Goal: Use online tool/utility: Utilize a website feature to perform a specific function

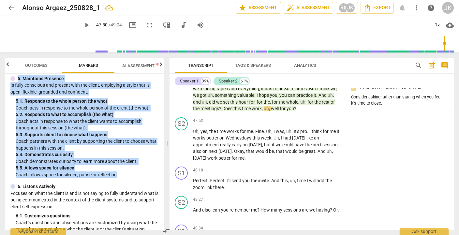
scroll to position [340, 0]
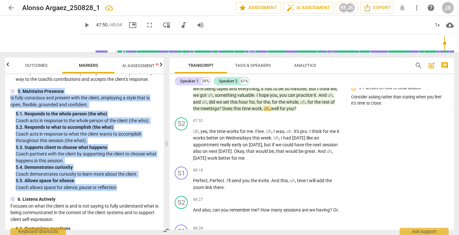
click at [39, 62] on span "Outcomes" at bounding box center [36, 65] width 38 height 9
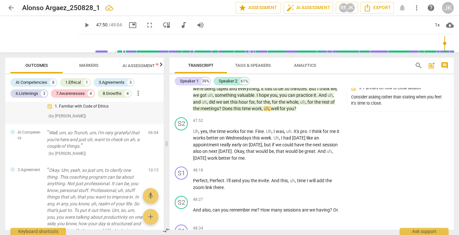
scroll to position [0, 0]
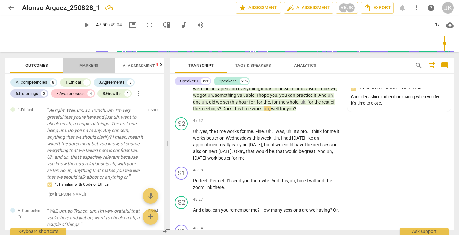
click at [87, 64] on span "Markers" at bounding box center [88, 65] width 19 height 5
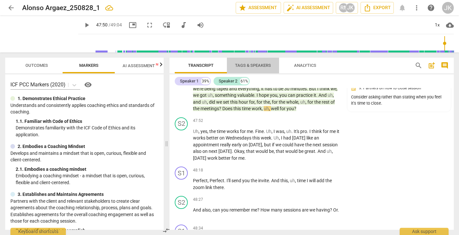
click at [242, 64] on span "Tags & Speakers" at bounding box center [253, 65] width 36 height 5
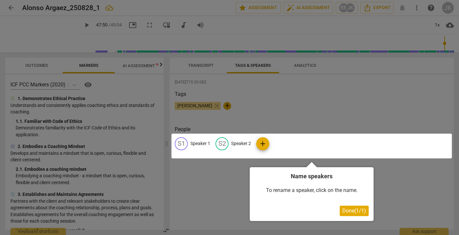
click at [308, 67] on div at bounding box center [229, 117] width 459 height 235
click at [273, 113] on div at bounding box center [229, 117] width 459 height 235
click at [349, 212] on span "Done ( 1 / 1 )" at bounding box center [355, 211] width 24 height 6
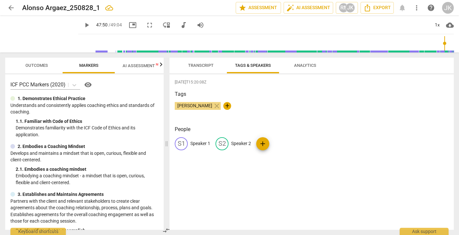
click at [300, 63] on span "Analytics" at bounding box center [305, 65] width 22 height 5
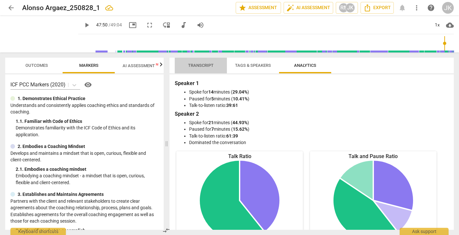
click at [208, 65] on span "Transcript" at bounding box center [200, 65] width 25 height 5
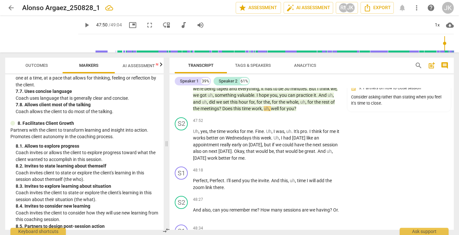
scroll to position [871, 0]
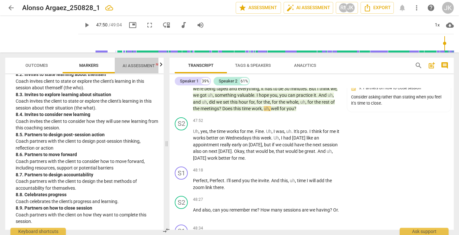
click at [144, 65] on span "AI Assessment New" at bounding box center [143, 65] width 40 height 5
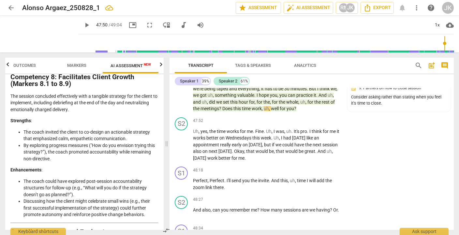
scroll to position [1341, 0]
click at [82, 64] on span "Markers" at bounding box center [76, 65] width 19 height 5
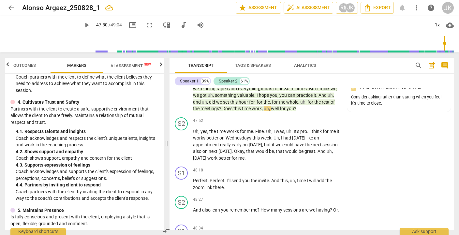
scroll to position [251, 0]
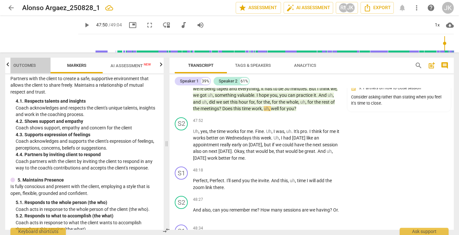
click at [26, 63] on span "Outcomes" at bounding box center [24, 65] width 23 height 5
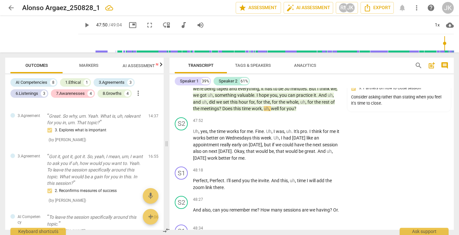
scroll to position [349, 0]
type input "2870"
click at [445, 67] on span "comment" at bounding box center [445, 66] width 8 height 8
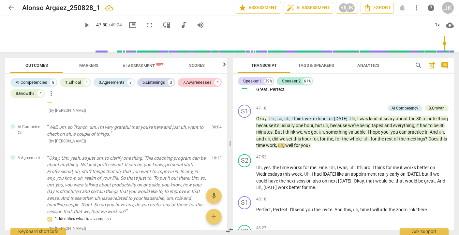
scroll to position [61, 0]
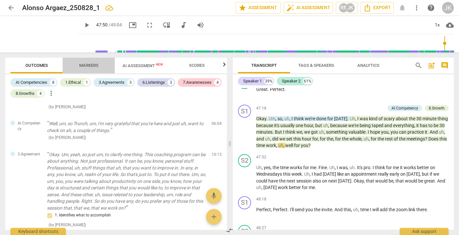
click at [91, 66] on span "Markers" at bounding box center [88, 65] width 19 height 5
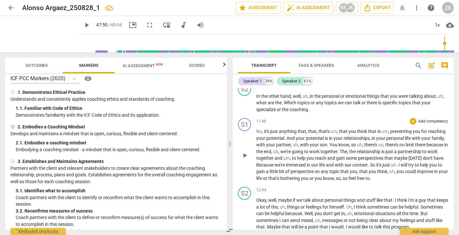
scroll to position [591, 0]
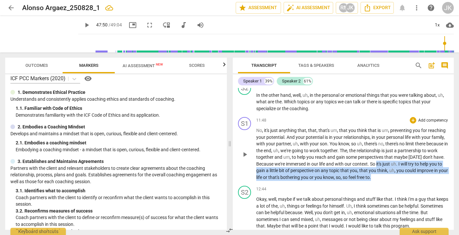
drag, startPoint x: 380, startPoint y: 162, endPoint x: 391, endPoint y: 177, distance: 19.1
click at [391, 177] on p "No , it's just anything that , that , that's um , that you think that is um , p…" at bounding box center [352, 154] width 193 height 54
click at [420, 121] on p "Add competency" at bounding box center [433, 121] width 31 height 6
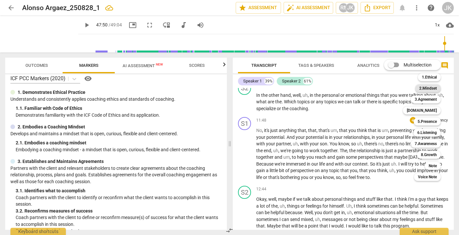
click at [432, 91] on b "2.Mindset" at bounding box center [429, 89] width 18 height 8
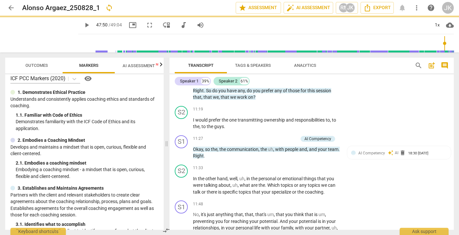
scroll to position [687, 0]
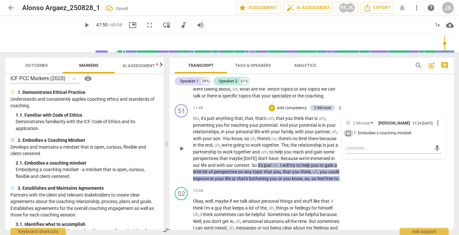
click at [348, 137] on input "1. Embodies a coaching mindset" at bounding box center [349, 134] width 10 height 8
checkbox input "true"
click at [370, 185] on div "S1 play_arrow pause 11:48 + Add competency 2.Mindset keyboard_arrow_right No , …" at bounding box center [312, 143] width 285 height 83
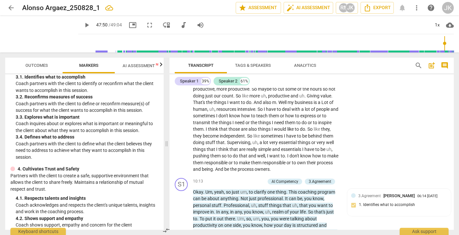
scroll to position [420, 0]
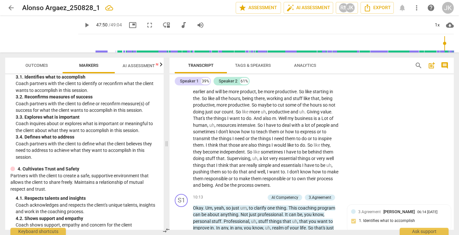
click at [34, 62] on span "Outcomes" at bounding box center [37, 65] width 38 height 9
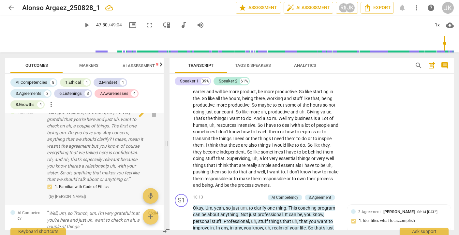
scroll to position [0, 0]
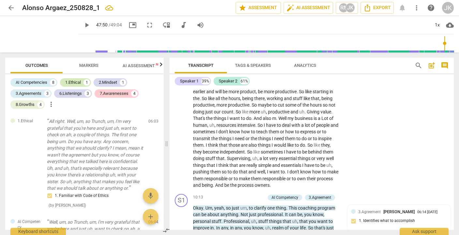
click at [74, 83] on div "1.Ethical" at bounding box center [73, 82] width 16 height 7
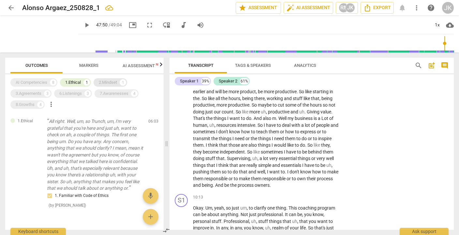
click at [110, 82] on div "2.Mindset" at bounding box center [108, 82] width 18 height 7
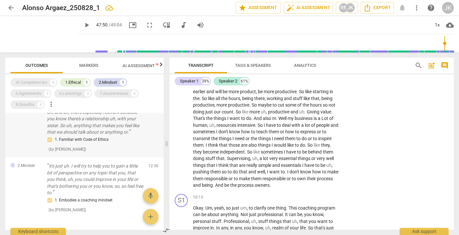
scroll to position [84, 0]
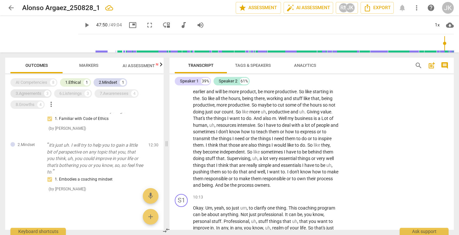
click at [40, 91] on div "3.Agreements" at bounding box center [29, 93] width 26 height 7
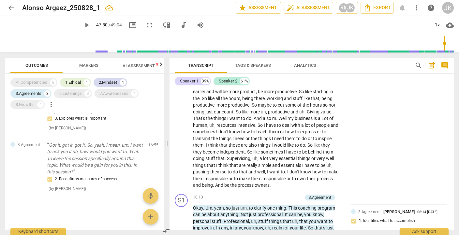
scroll to position [313, 0]
click at [71, 93] on div "6.Listenings" at bounding box center [70, 93] width 23 height 7
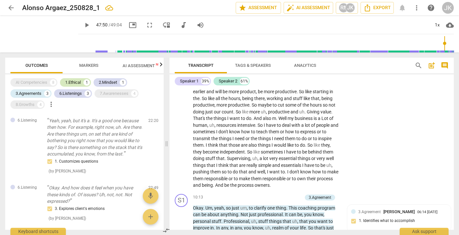
click at [76, 81] on div "1.Ethical" at bounding box center [73, 82] width 16 height 7
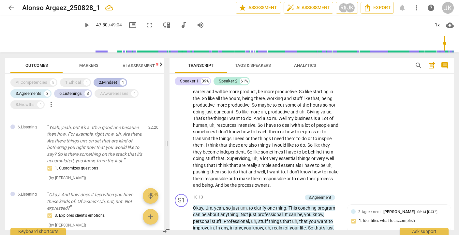
click at [108, 80] on div "2.Mindset" at bounding box center [108, 82] width 18 height 7
click at [30, 92] on div "3.Agreements" at bounding box center [29, 93] width 26 height 7
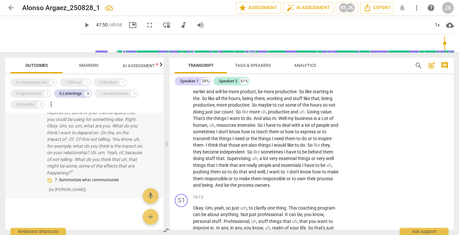
scroll to position [199, 0]
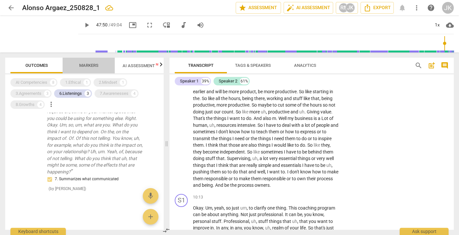
click at [88, 65] on span "Markers" at bounding box center [88, 65] width 19 height 5
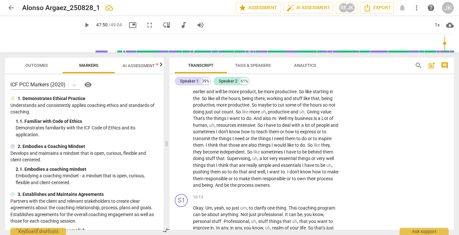
click at [45, 67] on span "Outcomes" at bounding box center [36, 65] width 23 height 5
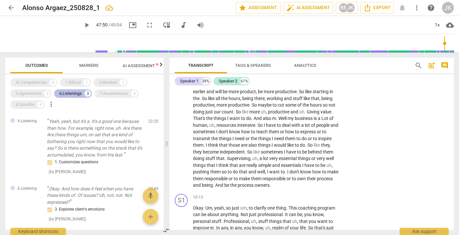
click at [73, 93] on div "6.Listenings" at bounding box center [70, 93] width 23 height 7
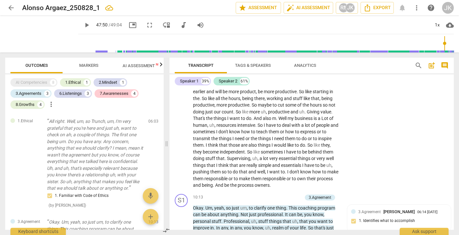
click at [94, 68] on span "Markers" at bounding box center [88, 65] width 35 height 9
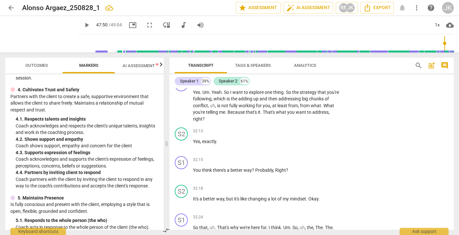
scroll to position [2622, 0]
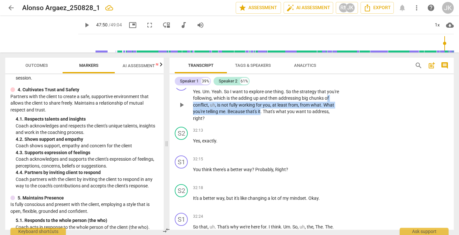
drag, startPoint x: 195, startPoint y: 158, endPoint x: 273, endPoint y: 166, distance: 78.0
click at [273, 122] on p "Yes . Um . Yeah . So I want to explore one thing . So the strategy that you're …" at bounding box center [266, 105] width 147 height 34
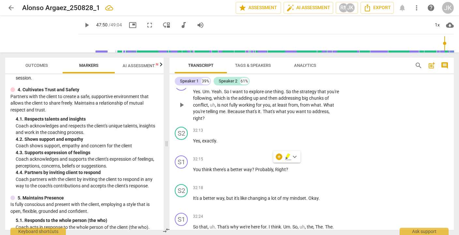
click at [239, 101] on span "the" at bounding box center [235, 98] width 8 height 5
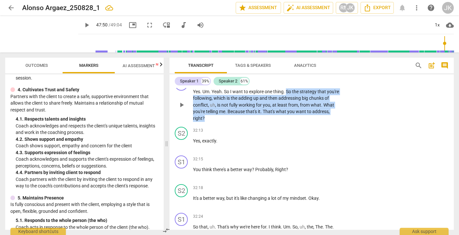
drag, startPoint x: 286, startPoint y: 146, endPoint x: 270, endPoint y: 170, distance: 28.6
click at [270, 122] on p "Yes . Um . Yeah . So I want to explore one thing . So the strategy that you're …" at bounding box center [266, 105] width 147 height 34
click at [309, 84] on p "Add competency" at bounding box center [319, 81] width 31 height 6
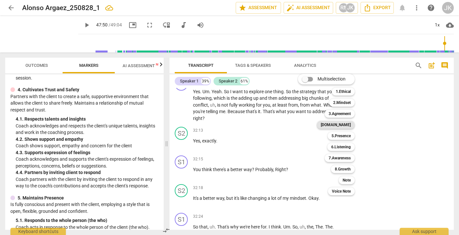
click at [347, 126] on b "[DOMAIN_NAME]" at bounding box center [336, 125] width 30 height 8
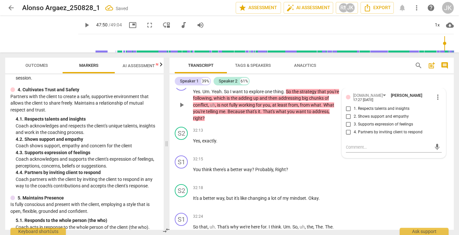
click at [357, 128] on span "3. Supports expression of feelings" at bounding box center [383, 125] width 59 height 6
click at [354, 129] on input "3. Supports expression of feelings" at bounding box center [349, 125] width 10 height 8
checkbox input "true"
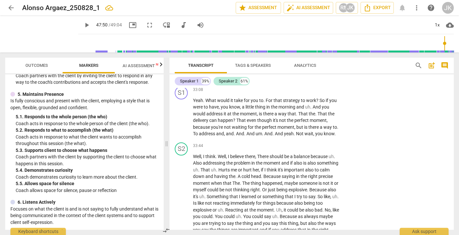
scroll to position [2886, 0]
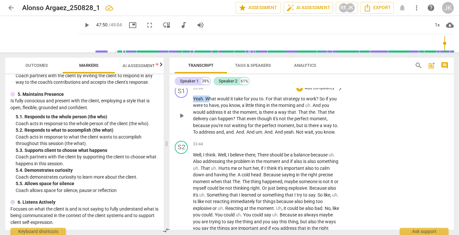
drag, startPoint x: 208, startPoint y: 151, endPoint x: 321, endPoint y: 147, distance: 113.7
click at [321, 136] on div "33:08 + Add competency keyboard_arrow_right Yeah . What would it take for you t…" at bounding box center [268, 110] width 151 height 51
click at [311, 136] on p "Yeah . What would it take for you to . For that strategy to work ? So if you we…" at bounding box center [266, 116] width 147 height 40
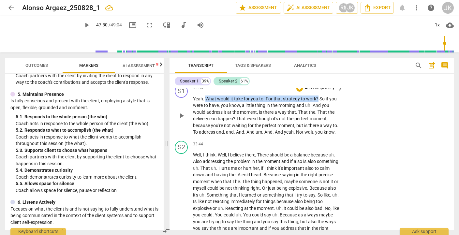
drag, startPoint x: 318, startPoint y: 152, endPoint x: 206, endPoint y: 152, distance: 111.6
click at [206, 136] on p "Yeah . What would it take for you to . For that strategy to work ? So if you we…" at bounding box center [266, 116] width 147 height 40
click at [304, 91] on p "Add competency" at bounding box center [319, 88] width 31 height 6
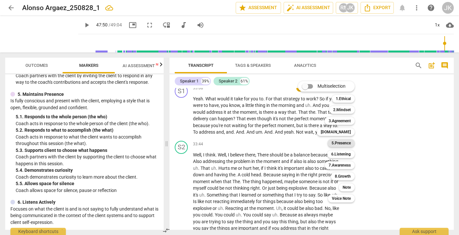
click at [342, 143] on b "5.Presence" at bounding box center [341, 143] width 19 height 8
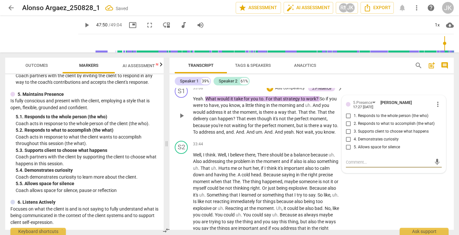
click at [354, 127] on span "2. Responds to what to accomplish (the what)" at bounding box center [394, 124] width 81 height 6
click at [352, 128] on input "2. Responds to what to accomplish (the what)" at bounding box center [349, 124] width 10 height 8
checkbox input "true"
click at [255, 128] on span "for" at bounding box center [251, 125] width 7 height 5
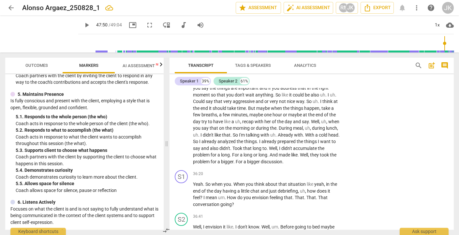
scroll to position [3027, 0]
click at [39, 62] on span "Outcomes" at bounding box center [37, 65] width 38 height 9
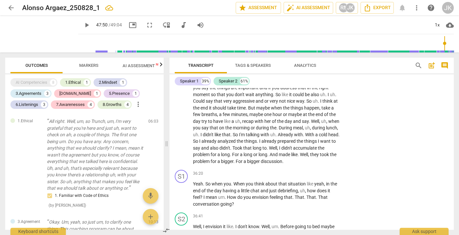
click at [431, 62] on span "post_add" at bounding box center [432, 66] width 8 height 8
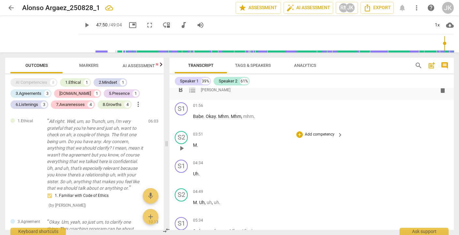
scroll to position [0, 0]
